Goal: Information Seeking & Learning: Learn about a topic

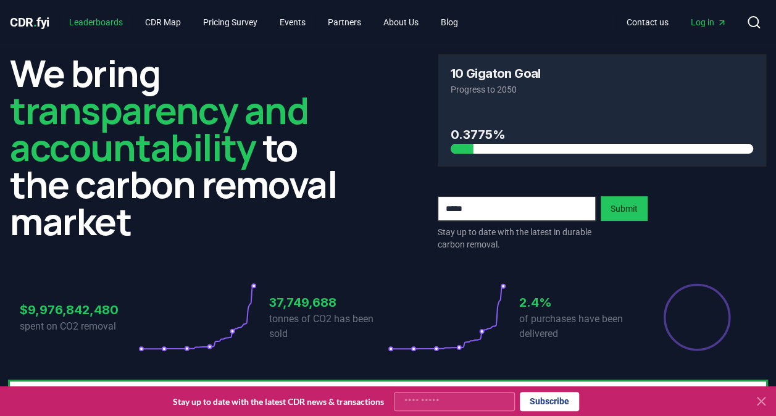
click at [97, 27] on link "Leaderboards" at bounding box center [95, 22] width 73 height 22
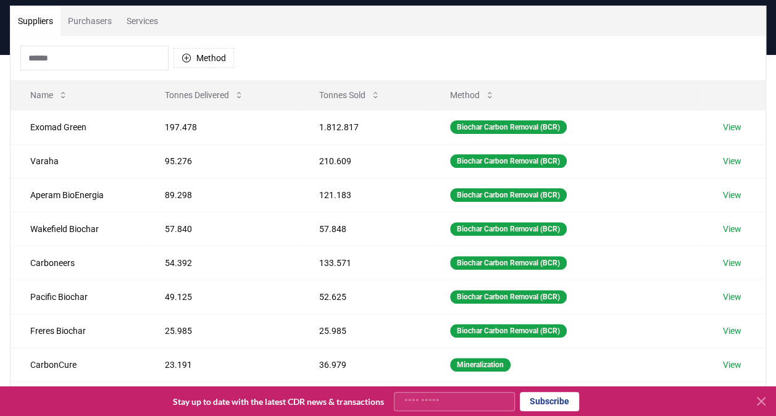
scroll to position [87, 0]
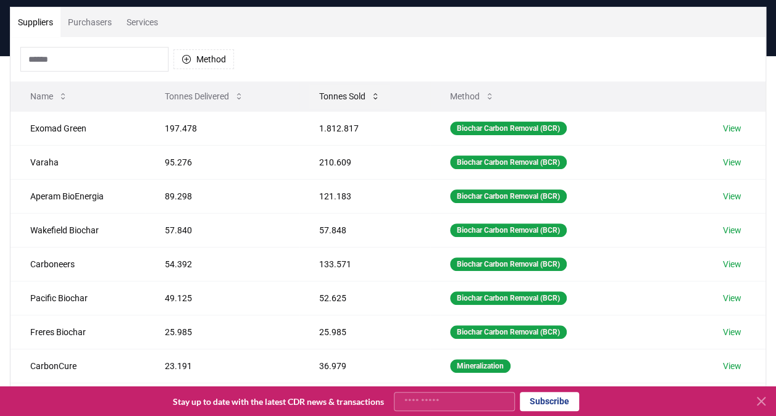
click at [321, 94] on button "Tonnes Sold" at bounding box center [349, 96] width 81 height 25
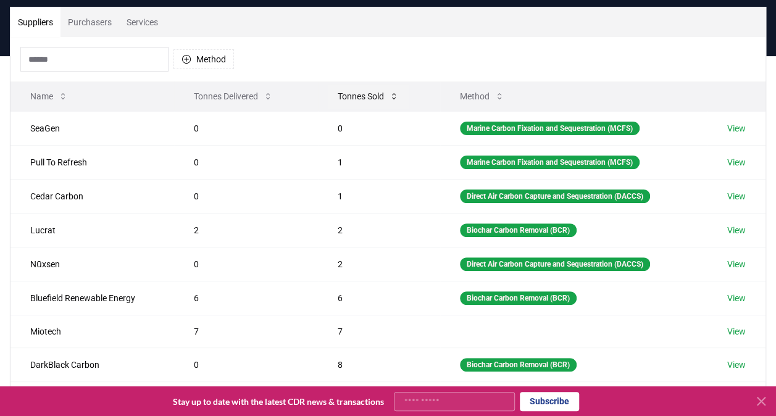
click at [343, 91] on button "Tonnes Sold" at bounding box center [368, 96] width 81 height 25
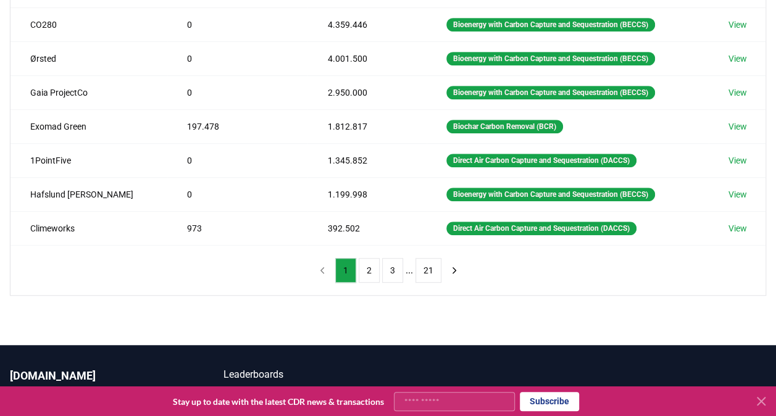
scroll to position [295, 0]
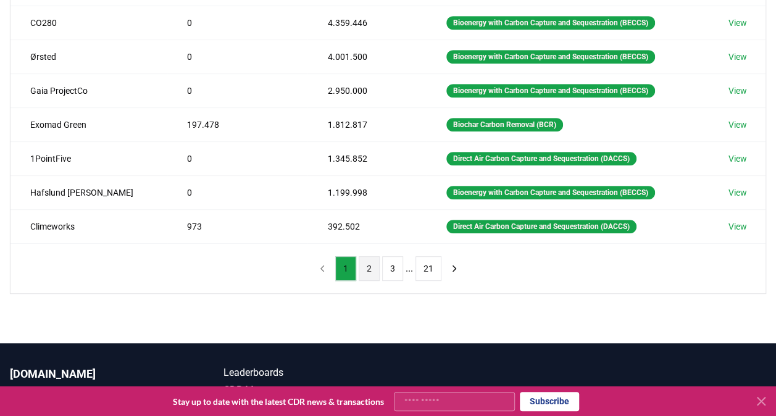
click at [369, 264] on button "2" at bounding box center [369, 268] width 21 height 25
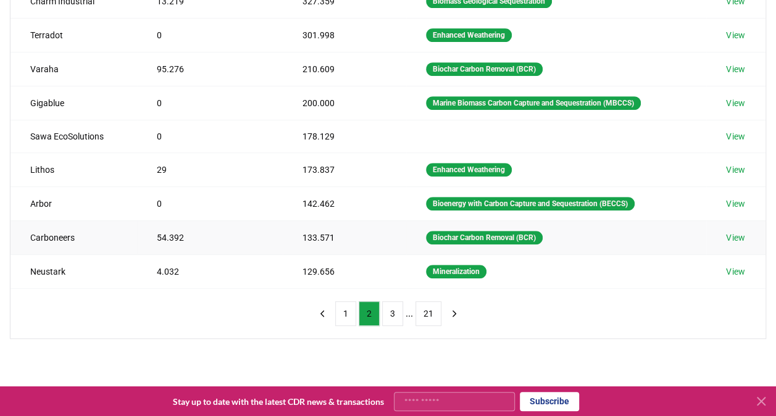
scroll to position [238, 0]
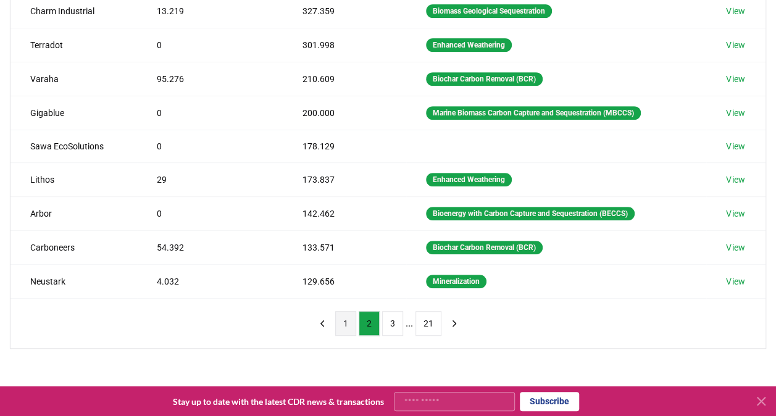
click at [342, 316] on button "1" at bounding box center [345, 323] width 21 height 25
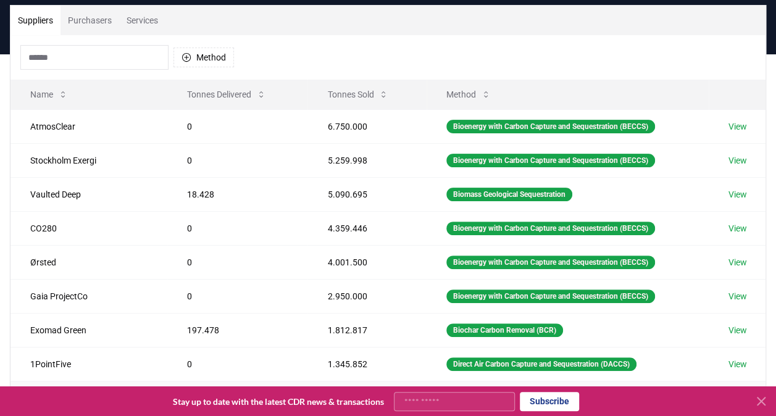
scroll to position [154, 0]
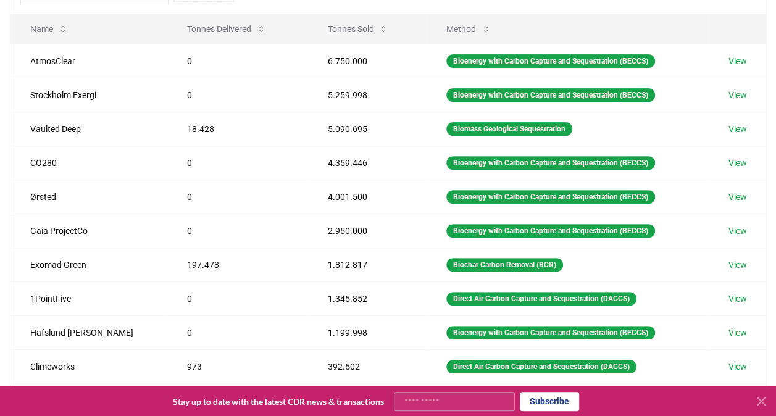
click at [6, 67] on div "Suppliers Purchasers Services Method Name Tonnes Delivered Tonnes Sold Method A…" at bounding box center [388, 186] width 776 height 495
click at [741, 125] on link "View" at bounding box center [738, 129] width 19 height 12
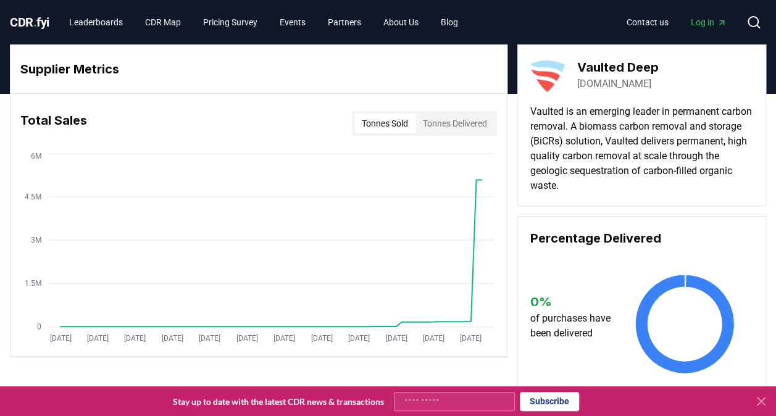
click at [601, 85] on link "vaulteddeep.com" at bounding box center [614, 84] width 74 height 15
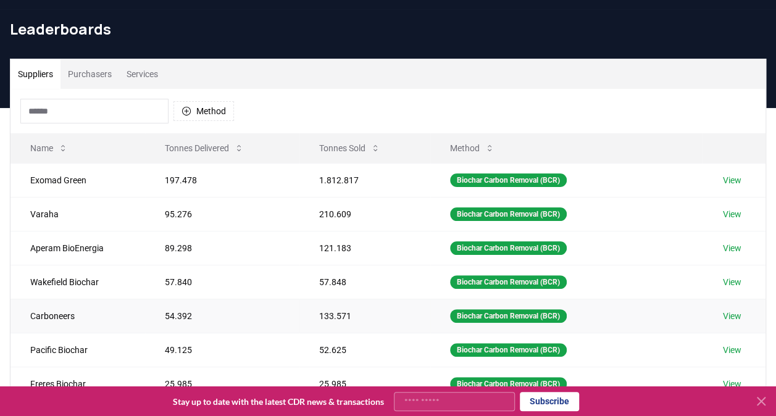
scroll to position [36, 0]
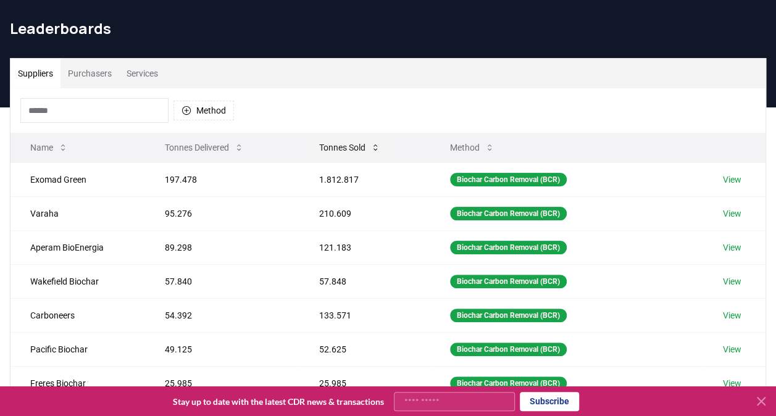
click at [340, 148] on button "Tonnes Sold" at bounding box center [349, 147] width 81 height 25
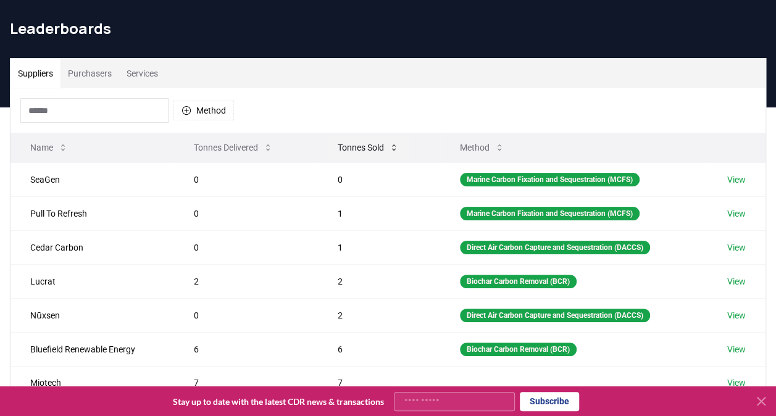
click at [340, 148] on button "Tonnes Sold" at bounding box center [368, 147] width 81 height 25
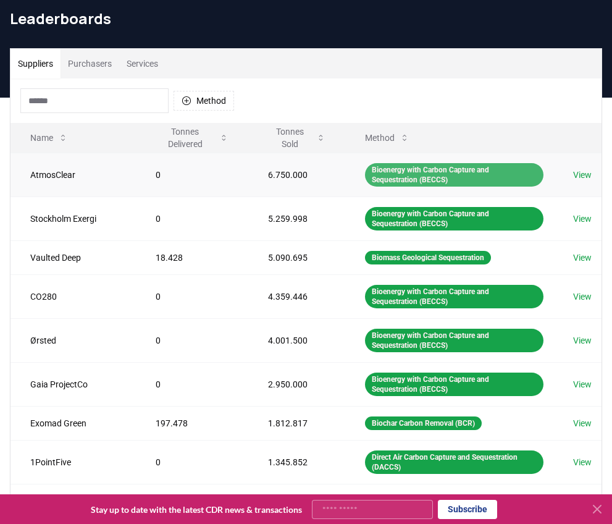
scroll to position [37, 0]
